Goal: Information Seeking & Learning: Understand process/instructions

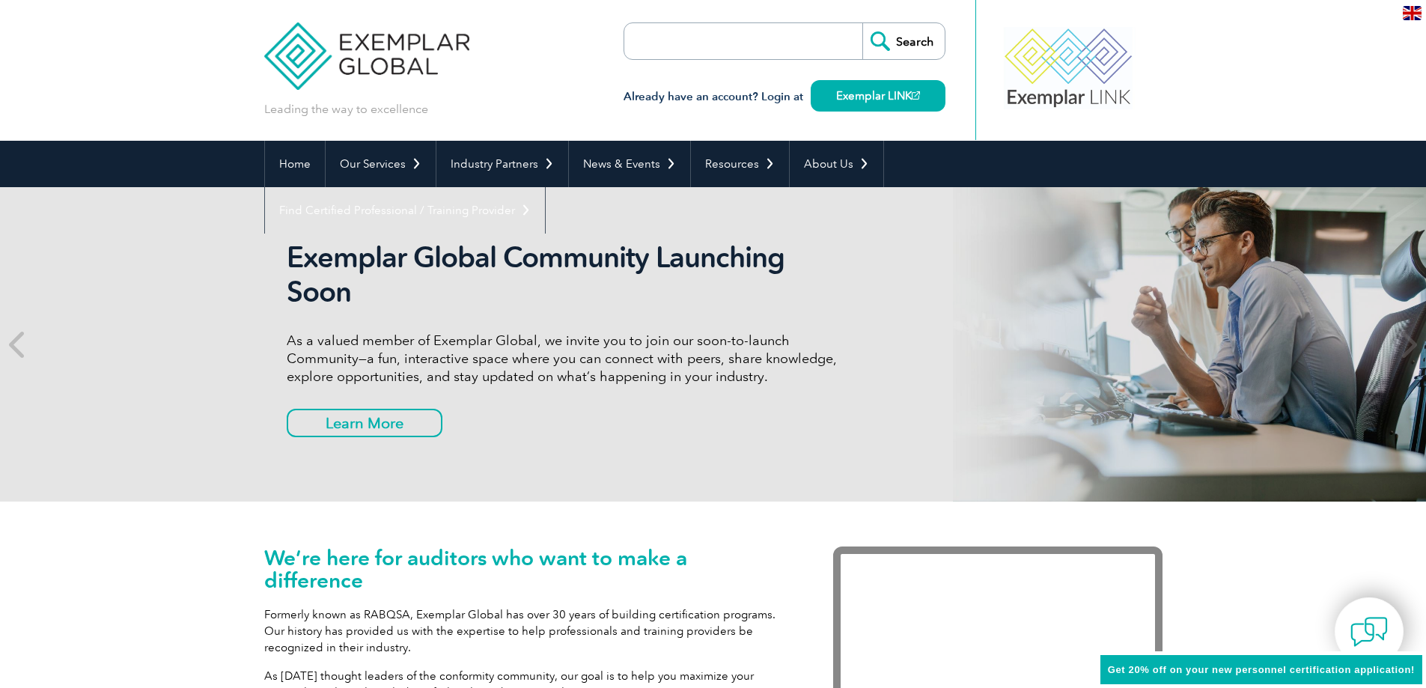
click at [115, 284] on div "Exemplar Global Community Launching Soon As a valued member of Exemplar Global,…" at bounding box center [713, 344] width 1426 height 314
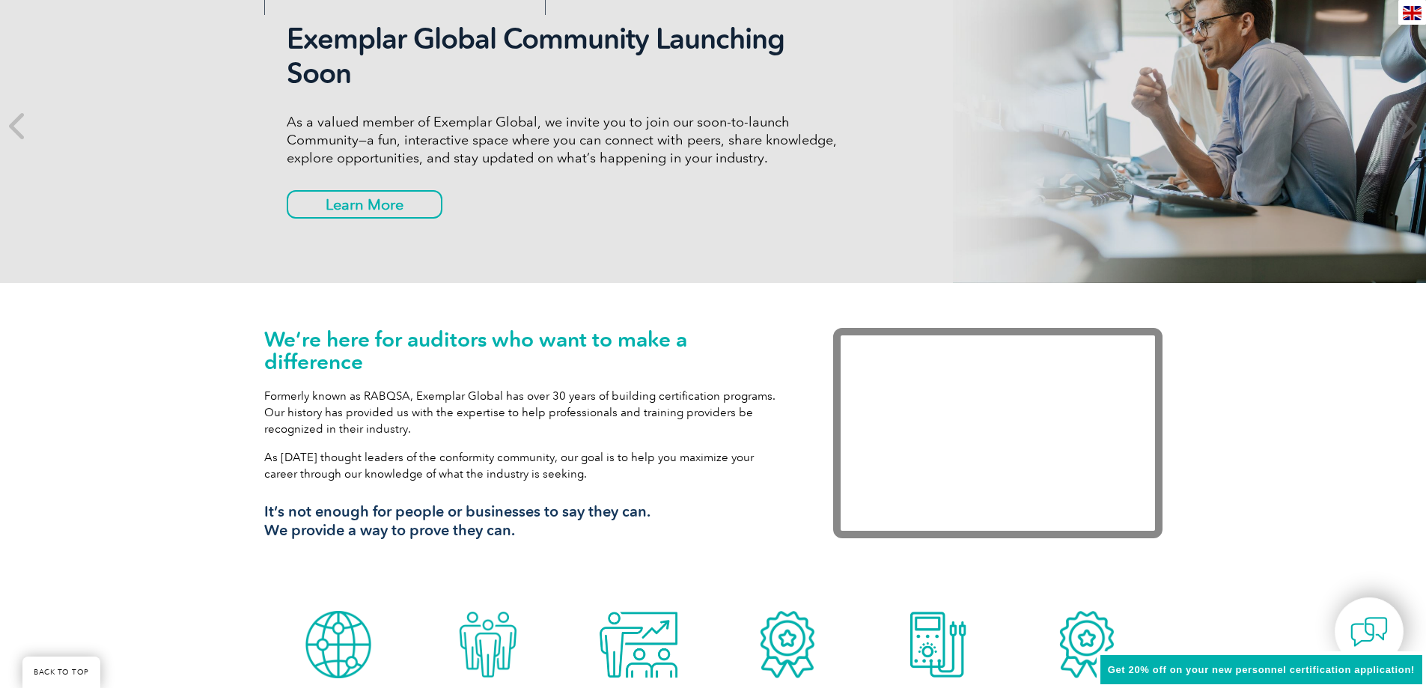
scroll to position [225, 0]
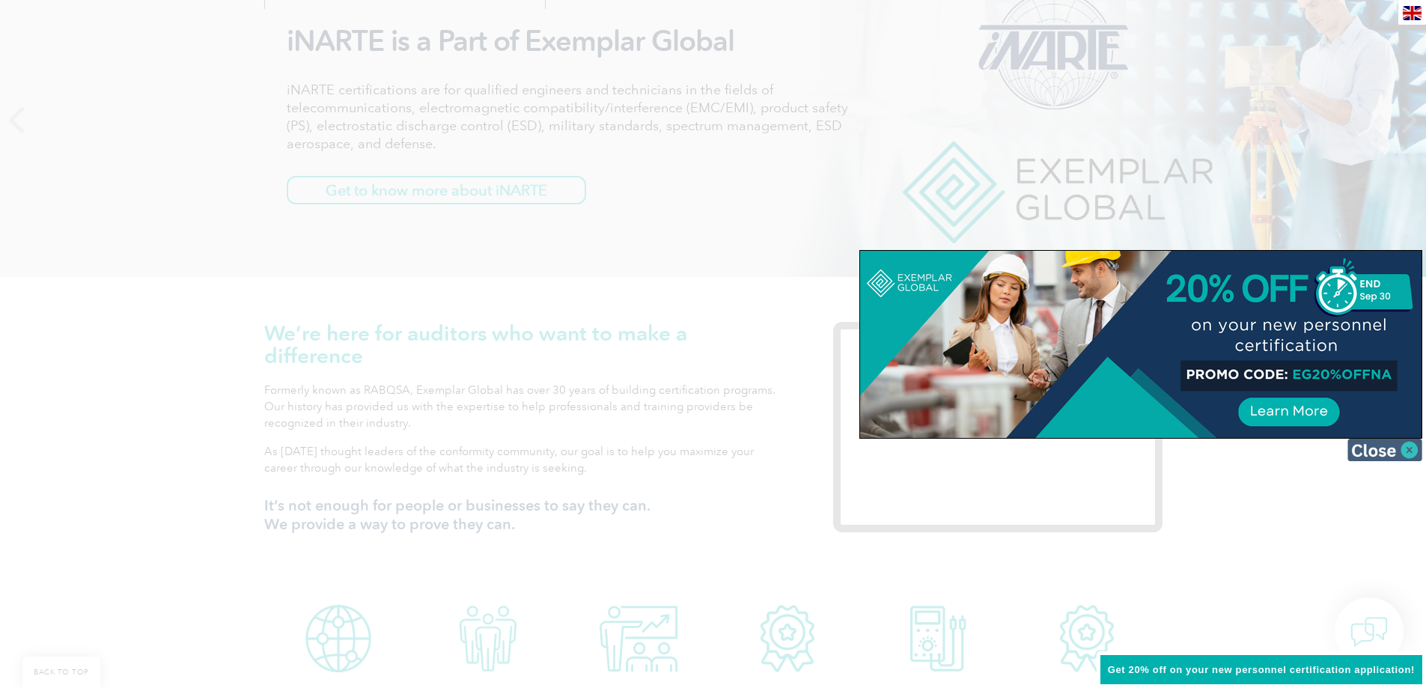
click at [1354, 451] on img at bounding box center [1385, 450] width 75 height 22
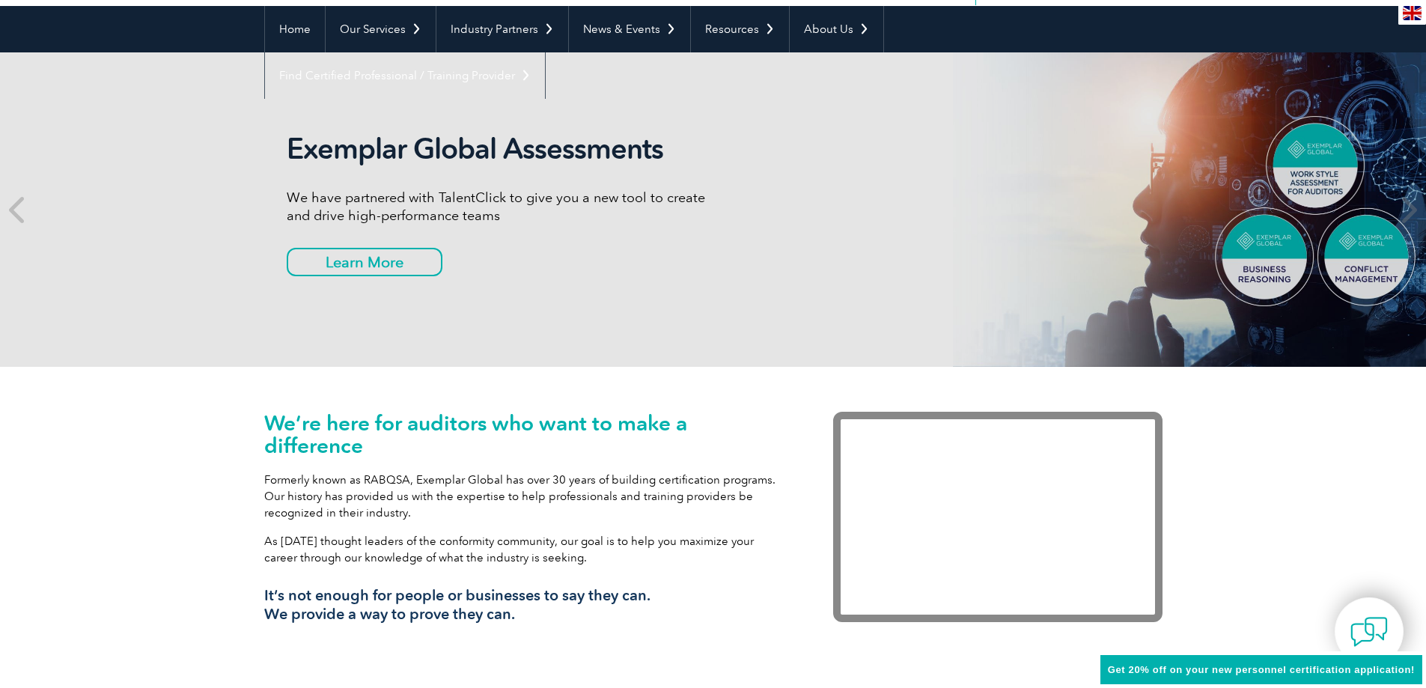
scroll to position [0, 0]
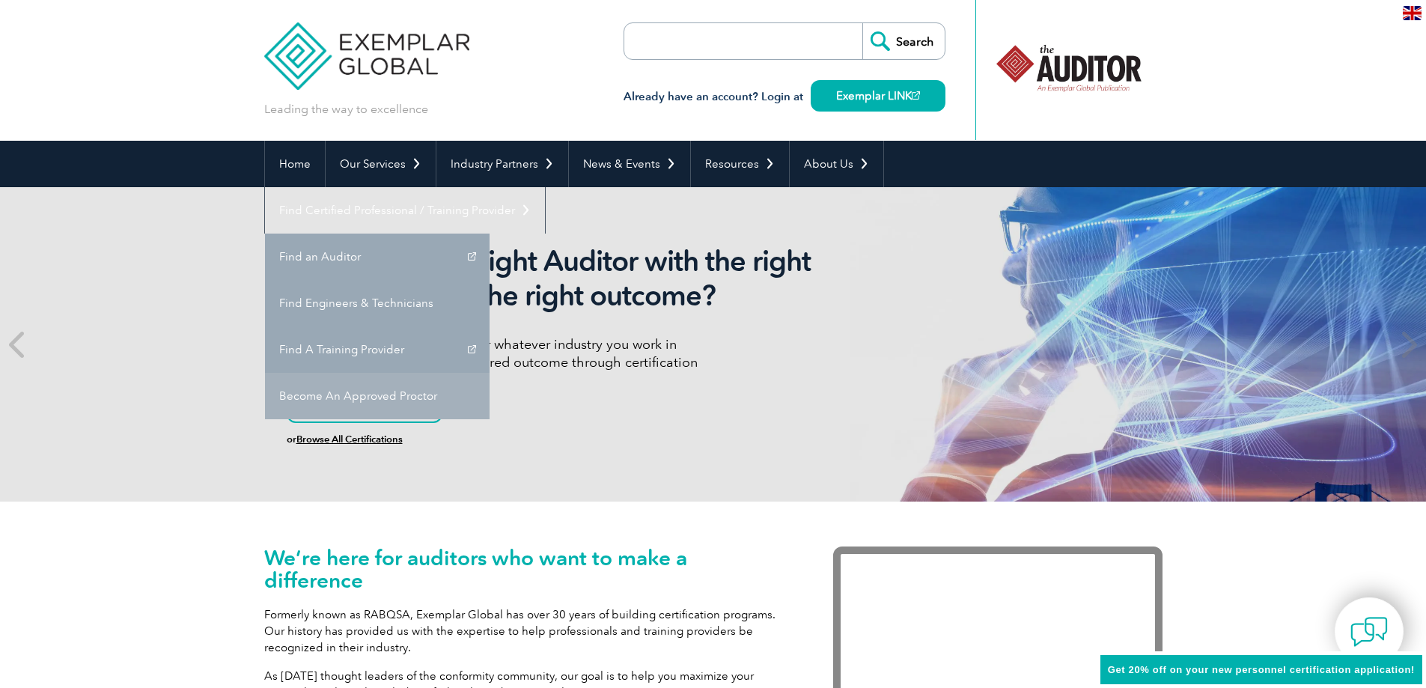
click at [490, 373] on link "Become An Approved Proctor" at bounding box center [377, 396] width 225 height 46
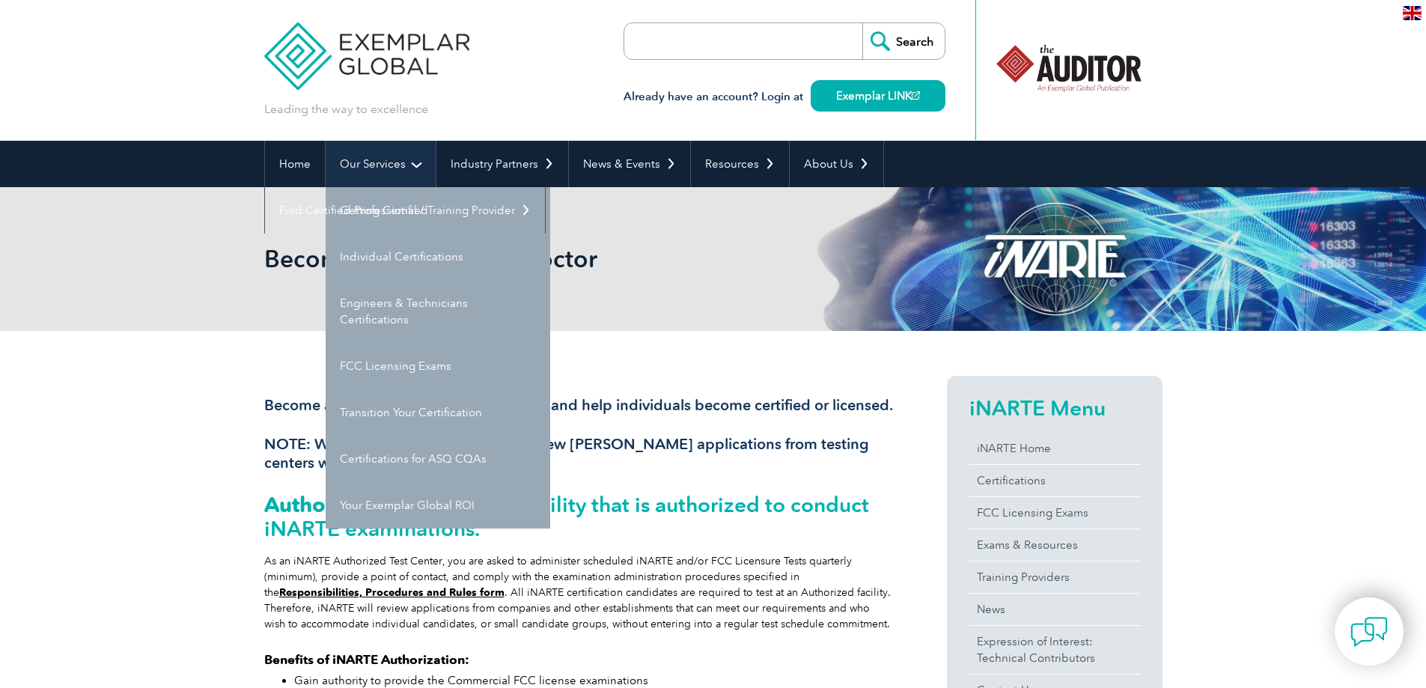
click at [398, 160] on link "Our Services" at bounding box center [381, 164] width 110 height 46
click at [383, 209] on link "Getting Certified" at bounding box center [438, 210] width 225 height 46
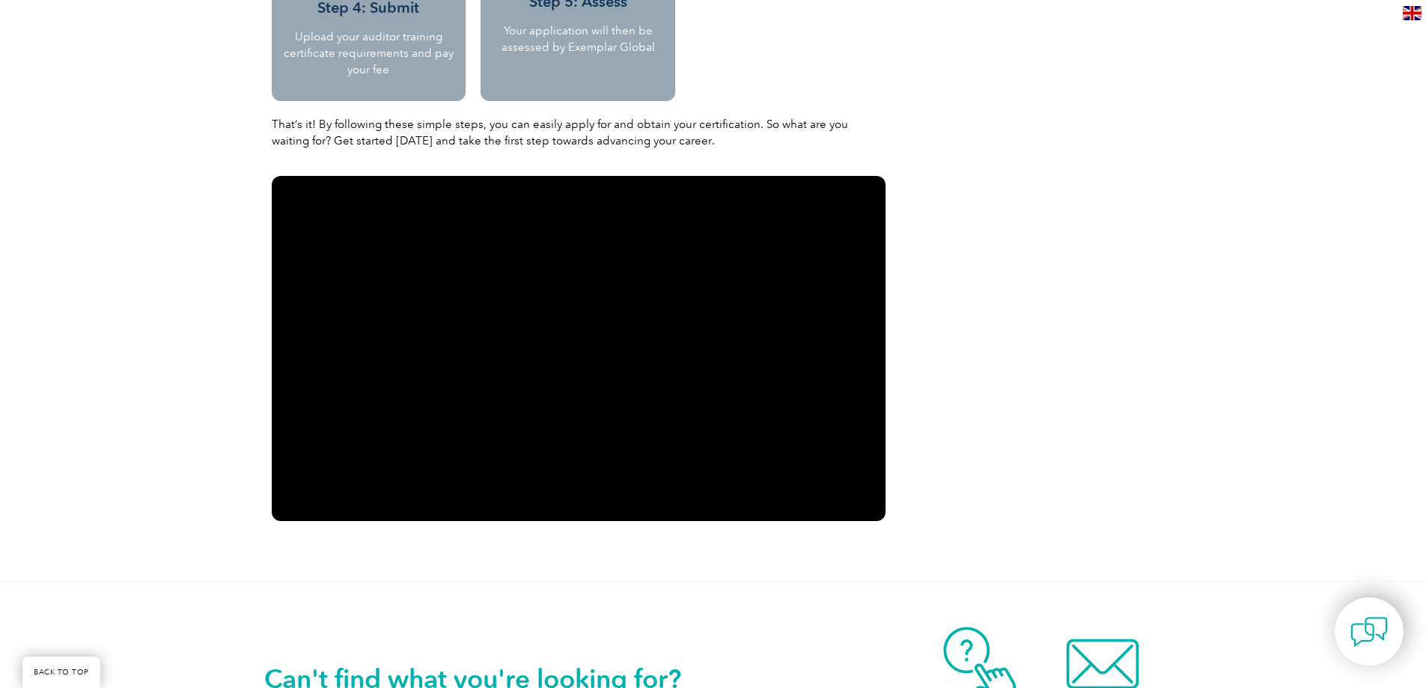
scroll to position [2246, 0]
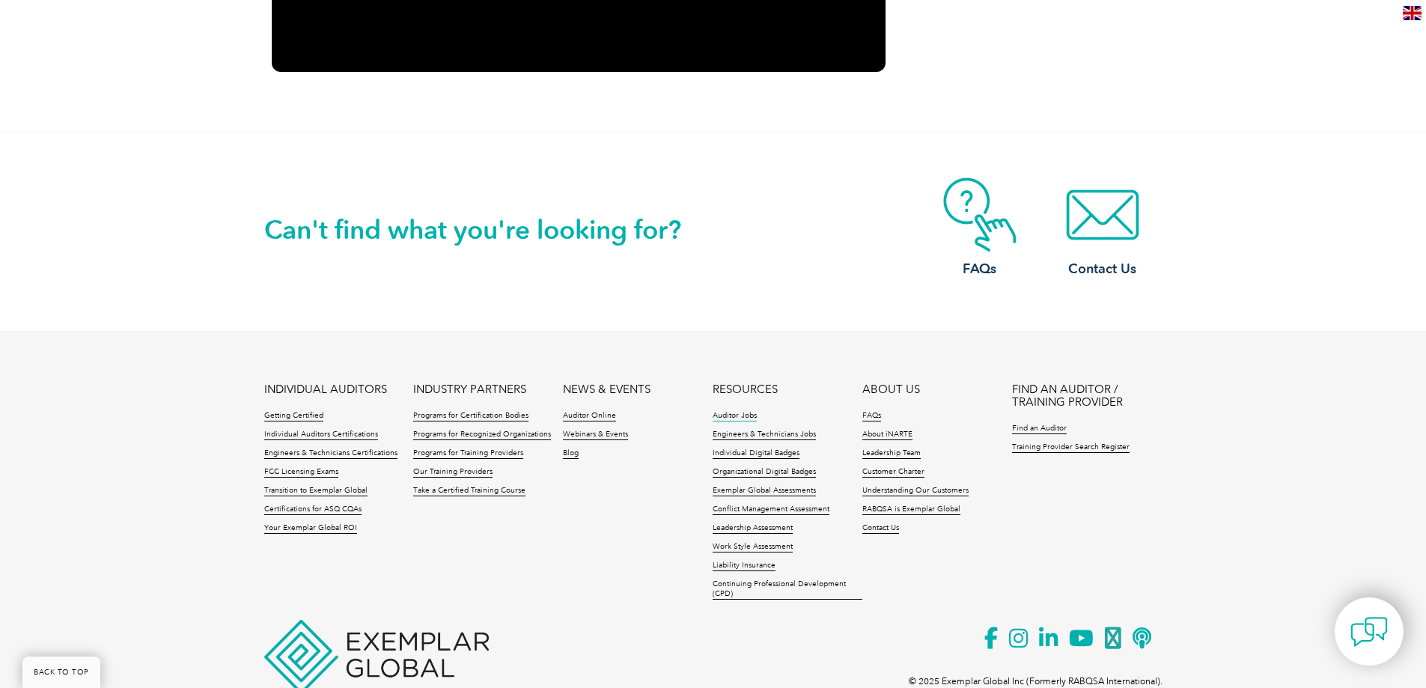
click at [729, 411] on link "Auditor Jobs" at bounding box center [735, 416] width 44 height 10
